Goal: Task Accomplishment & Management: Use online tool/utility

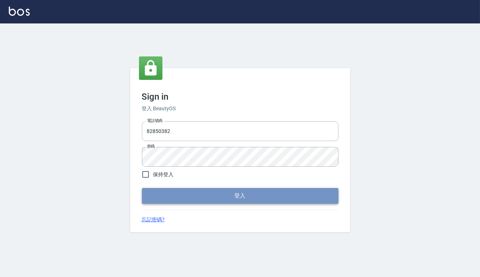
click at [208, 195] on button "登入" at bounding box center [240, 195] width 197 height 15
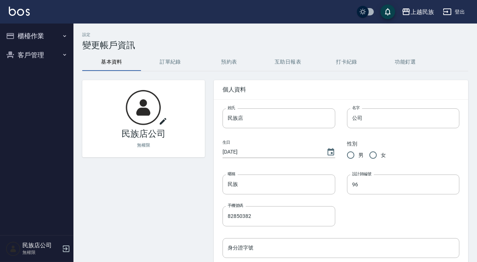
click at [48, 32] on button "櫃檯作業" at bounding box center [36, 35] width 67 height 19
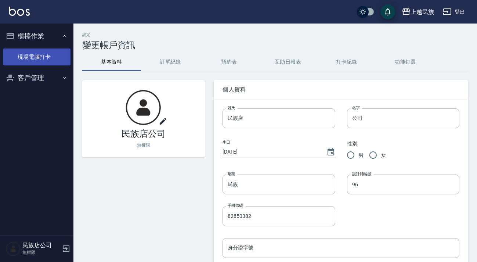
click at [44, 58] on link "現場電腦打卡" at bounding box center [36, 56] width 67 height 17
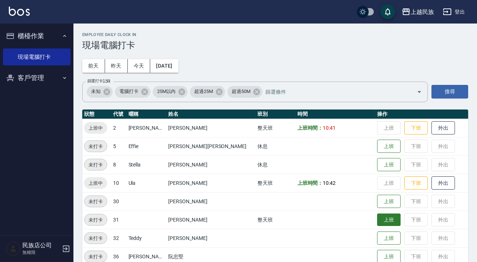
click at [377, 224] on button "上班" at bounding box center [388, 219] width 23 height 13
click at [465, 9] on button "登出" at bounding box center [453, 12] width 28 height 14
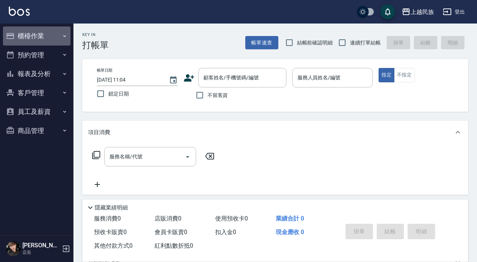
click at [37, 34] on button "櫃檯作業" at bounding box center [36, 35] width 67 height 19
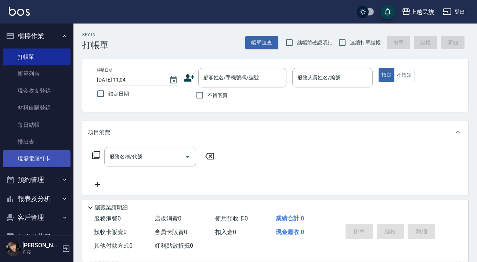
click at [40, 162] on link "現場電腦打卡" at bounding box center [36, 158] width 67 height 17
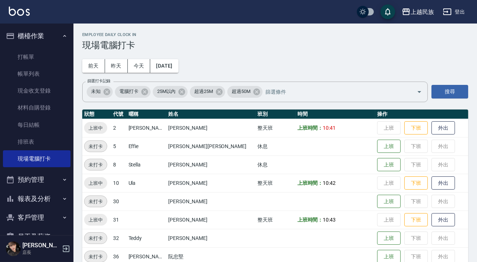
click at [29, 38] on button "櫃檯作業" at bounding box center [36, 35] width 67 height 19
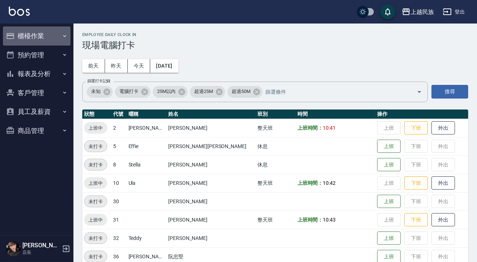
drag, startPoint x: 38, startPoint y: 31, endPoint x: 38, endPoint y: 45, distance: 13.9
click at [38, 36] on button "櫃檯作業" at bounding box center [36, 35] width 67 height 19
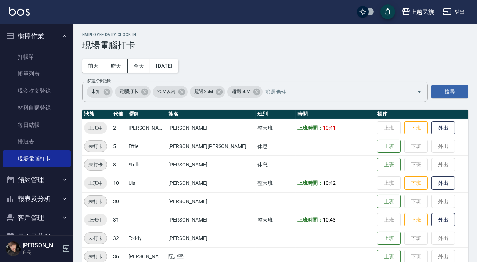
click at [38, 46] on ul "打帳單 帳單列表 現金收支登錄 材料自購登錄 每日結帳 排班表 現場電腦打卡" at bounding box center [36, 107] width 67 height 125
click at [38, 52] on link "打帳單" at bounding box center [36, 56] width 67 height 17
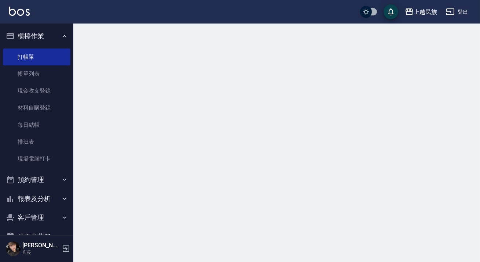
click at [43, 36] on button "櫃檯作業" at bounding box center [36, 35] width 67 height 19
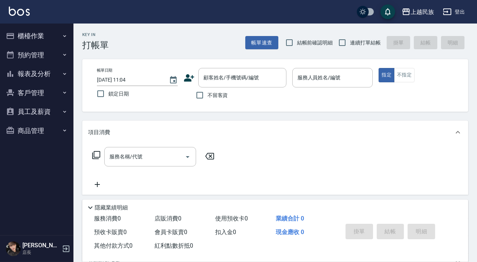
scroll to position [95, 0]
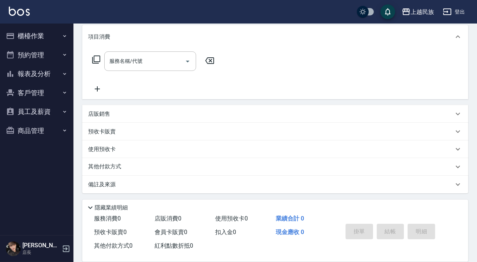
click at [169, 119] on div "店販銷售" at bounding box center [275, 114] width 386 height 18
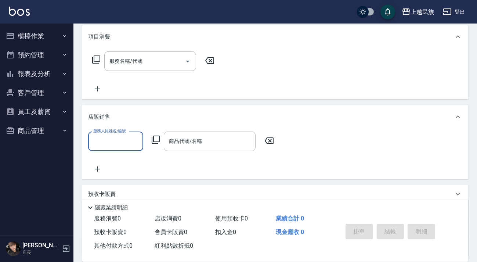
scroll to position [0, 0]
click at [184, 136] on input "商品代號/名稱" at bounding box center [209, 141] width 85 height 13
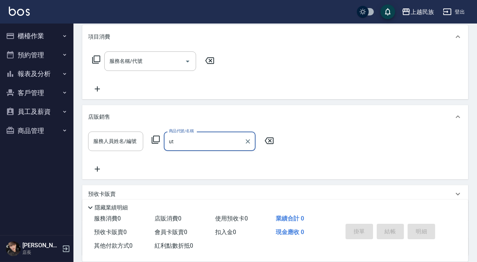
type input "u"
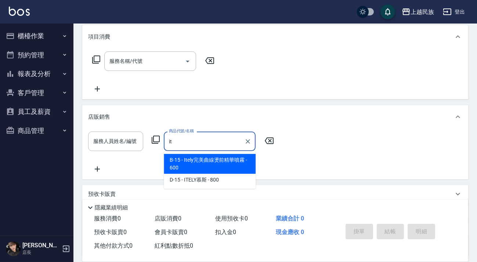
type input "ite"
